Goal: Task Accomplishment & Management: Manage account settings

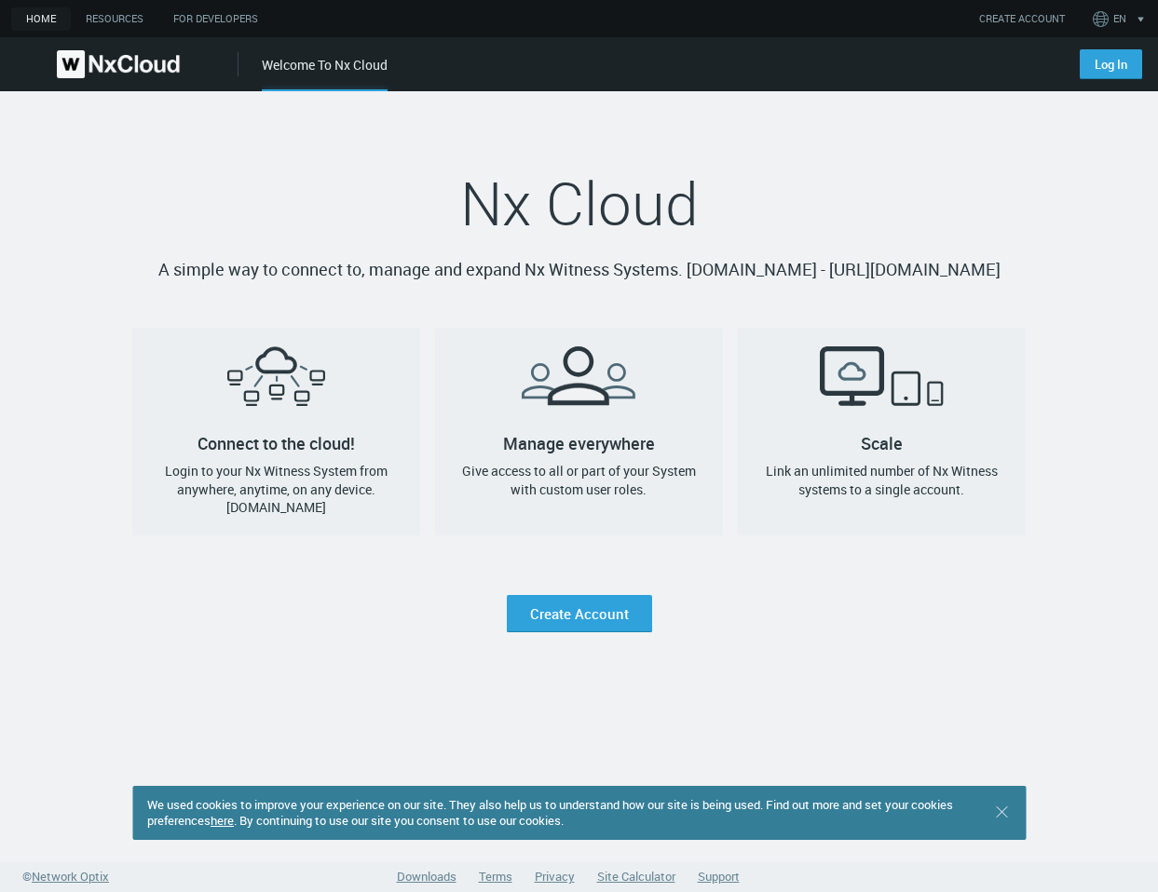
click at [1000, 822] on div "We used cookies to improve your experience on our site. They also help us to un…" at bounding box center [578, 813] width 893 height 54
click at [1001, 815] on icon ".st0 { stroke : #698796; } Close" at bounding box center [1001, 812] width 19 height 19
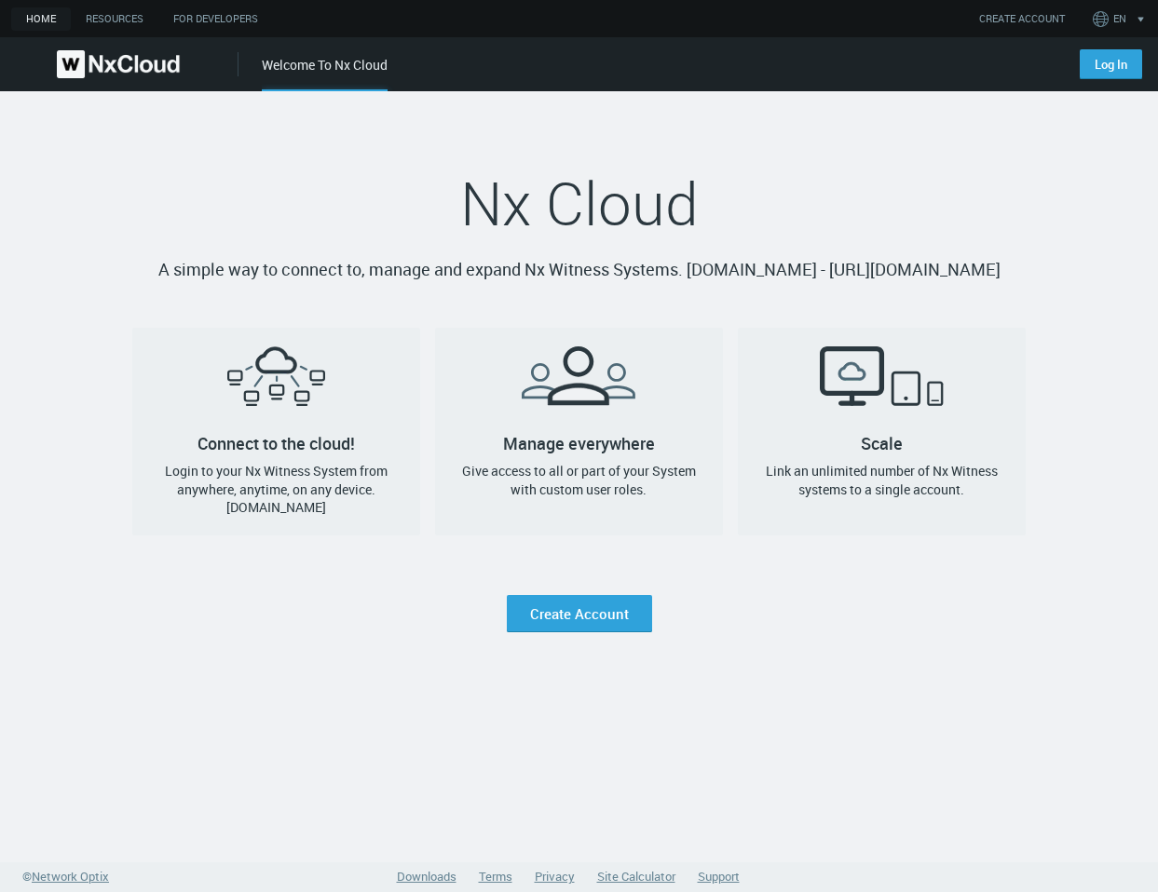
click at [1083, 157] on nx-landing-component "Nx Cloud A simple way to connect to, manage and expand Nx Witness Systems. qa.c…" at bounding box center [579, 361] width 1158 height 541
click at [1090, 63] on link "Log In" at bounding box center [1111, 64] width 62 height 30
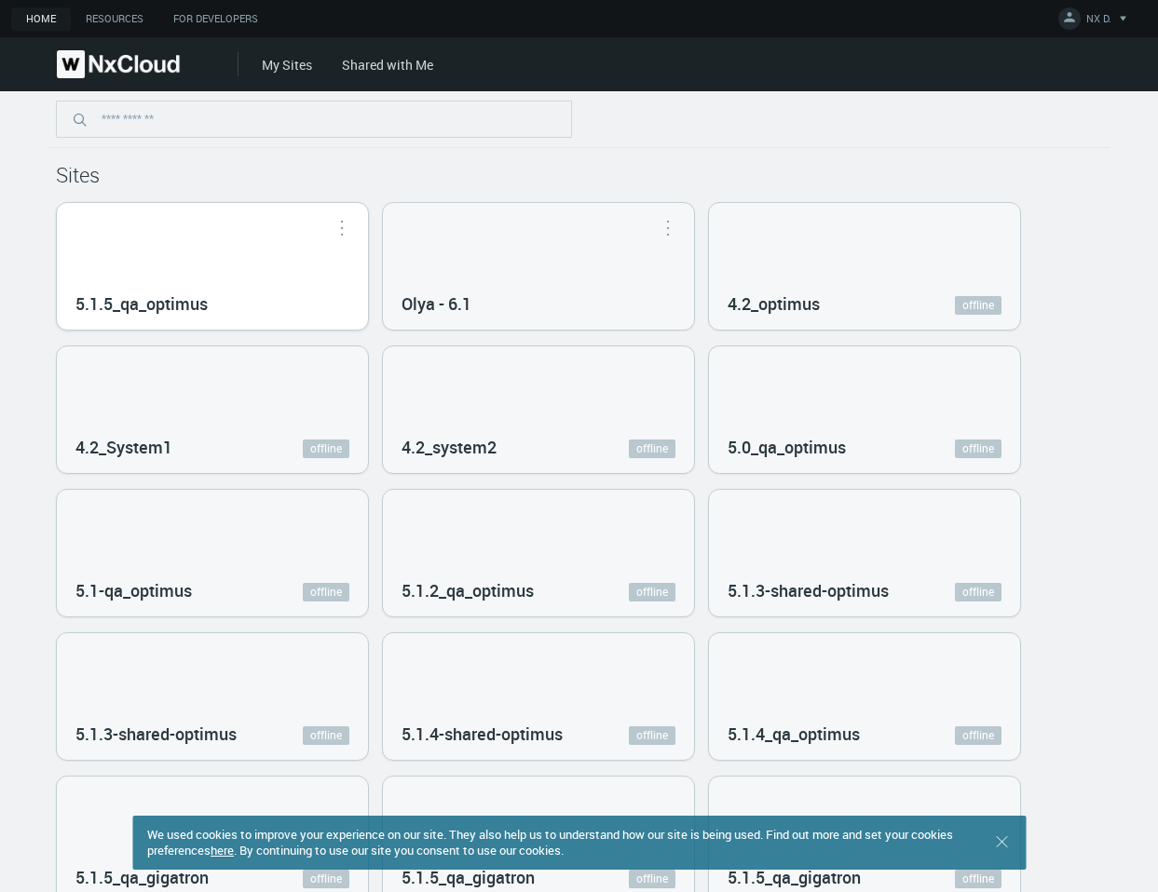
click at [187, 230] on div "5.1.5_qa_optimus" at bounding box center [212, 266] width 311 height 127
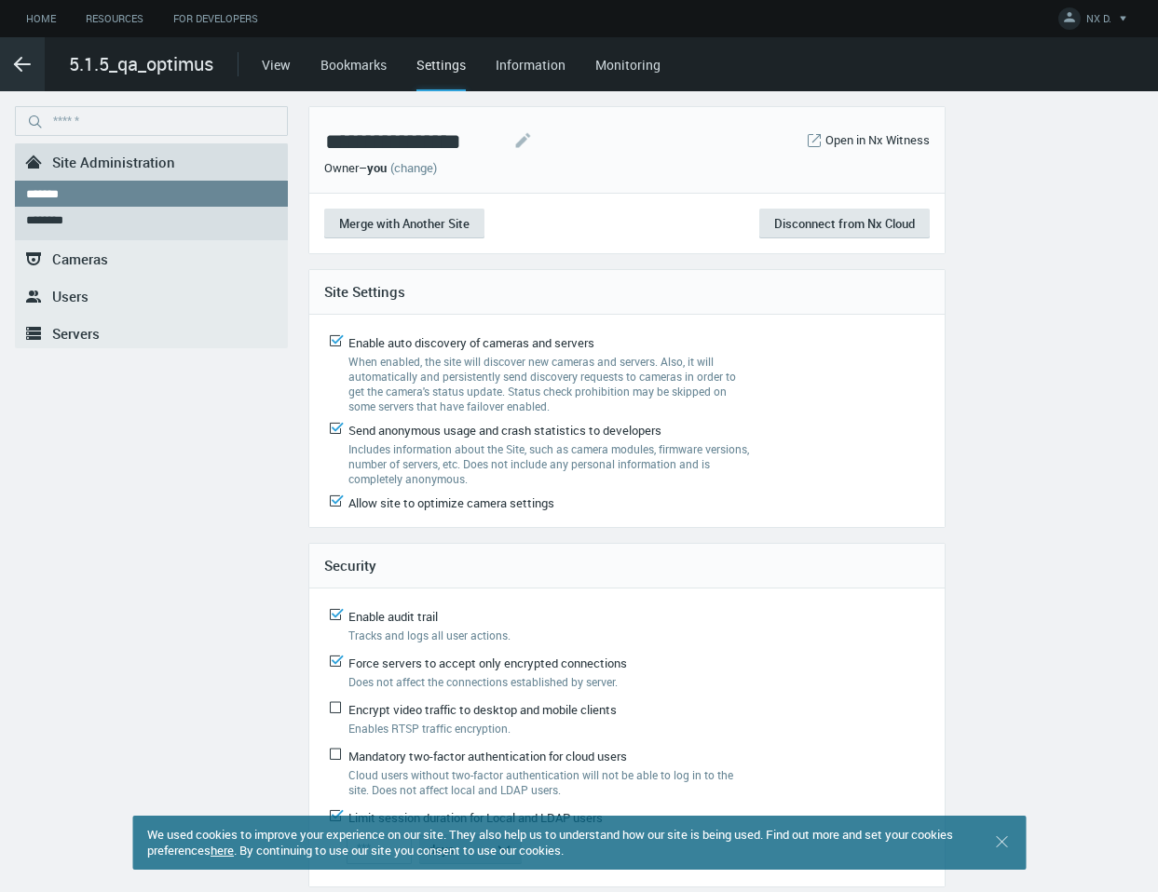
click at [16, 54] on icon ".arrow {fill-rule:evenodd;clip-rule:evenodd;fill:none;stroke:var(--btn-arrow-co…" at bounding box center [22, 64] width 22 height 22
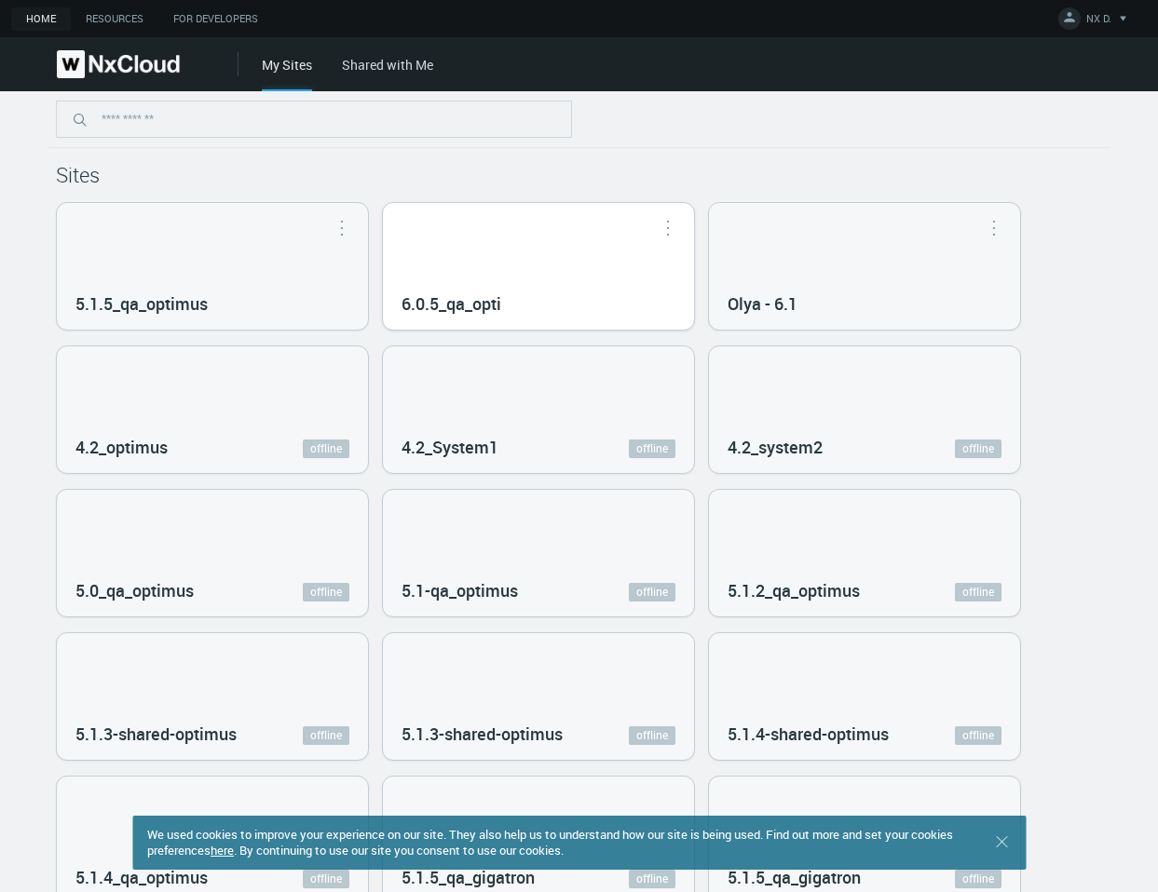
click at [538, 276] on div "6.0.5_qa_opti" at bounding box center [538, 266] width 311 height 127
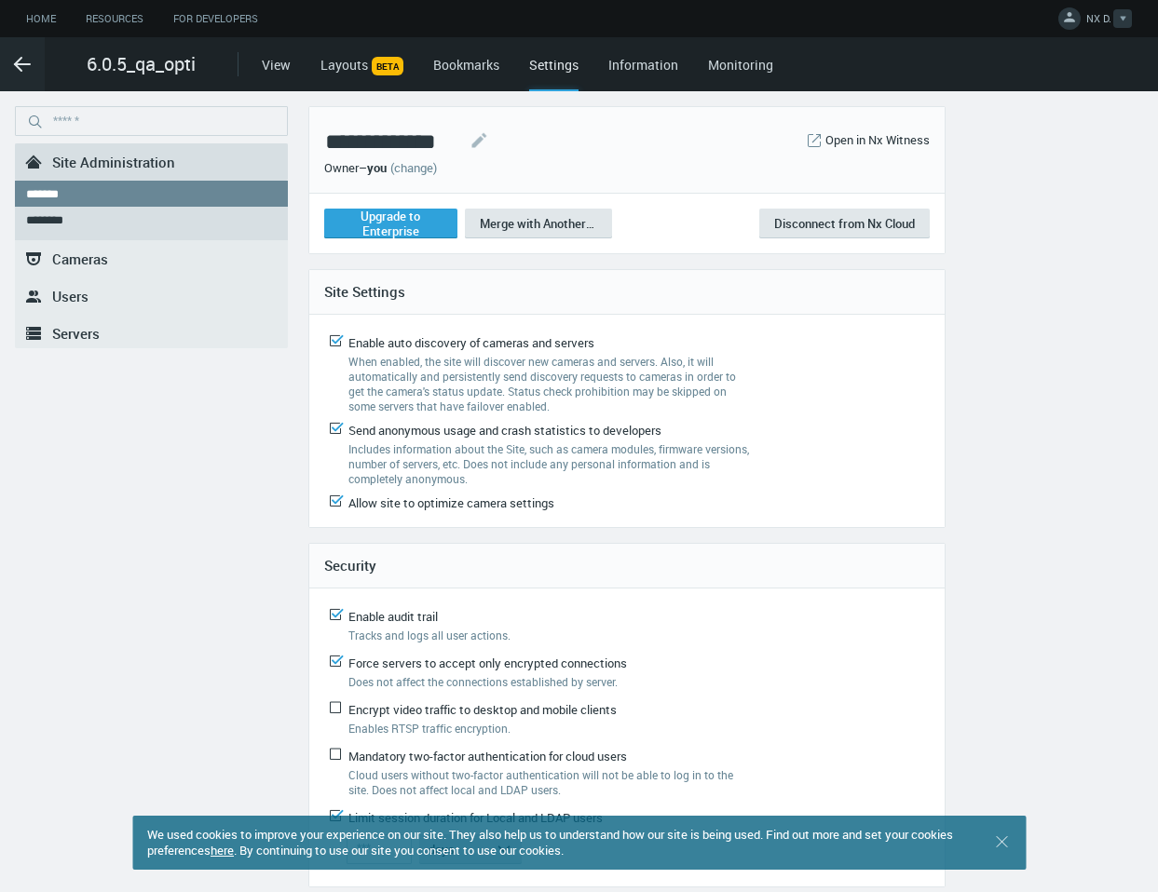
click at [1103, 21] on span "NX D." at bounding box center [1098, 21] width 25 height 21
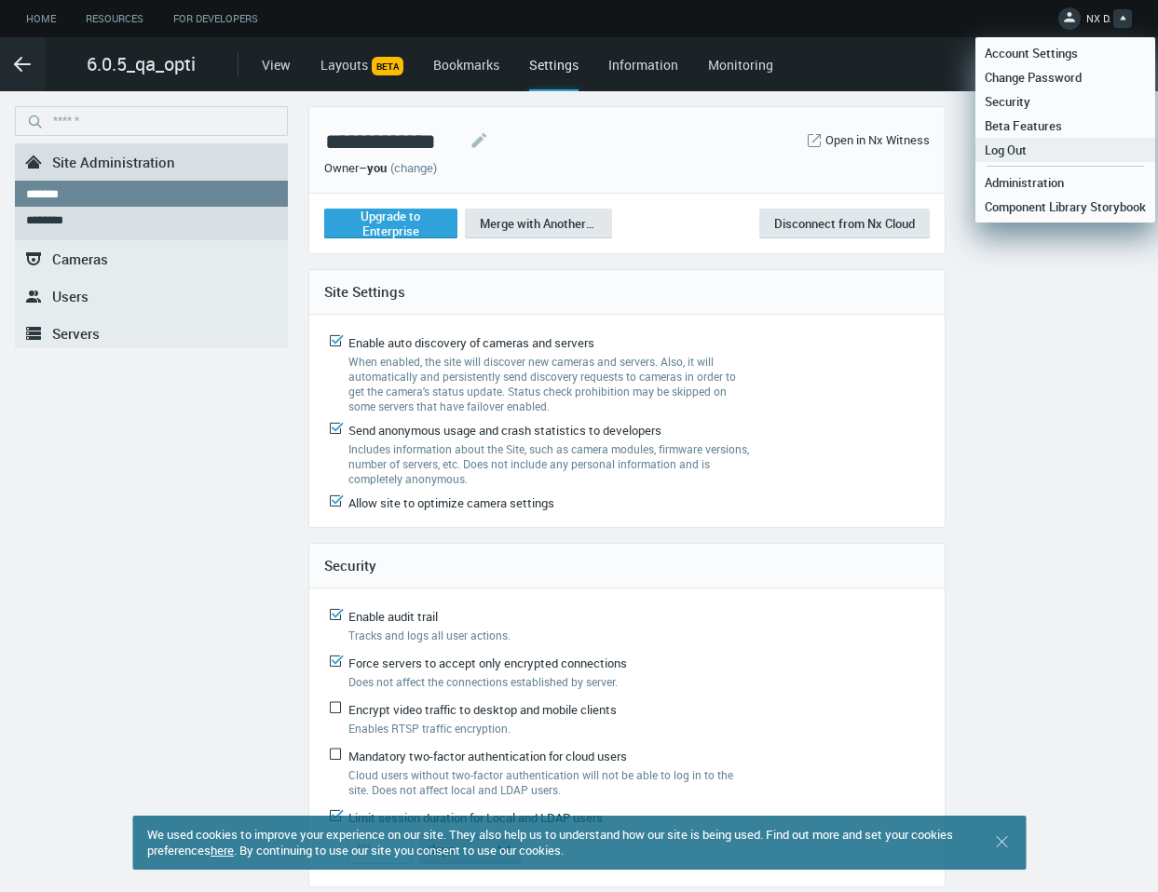
click at [1065, 145] on link "Log Out" at bounding box center [1065, 150] width 180 height 24
